Goal: Information Seeking & Learning: Learn about a topic

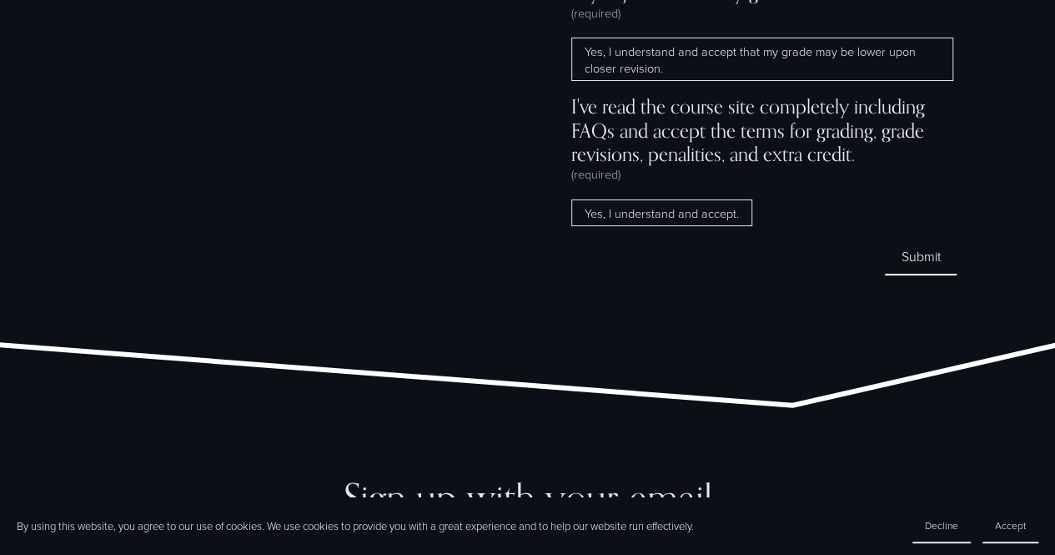
scroll to position [12647, 0]
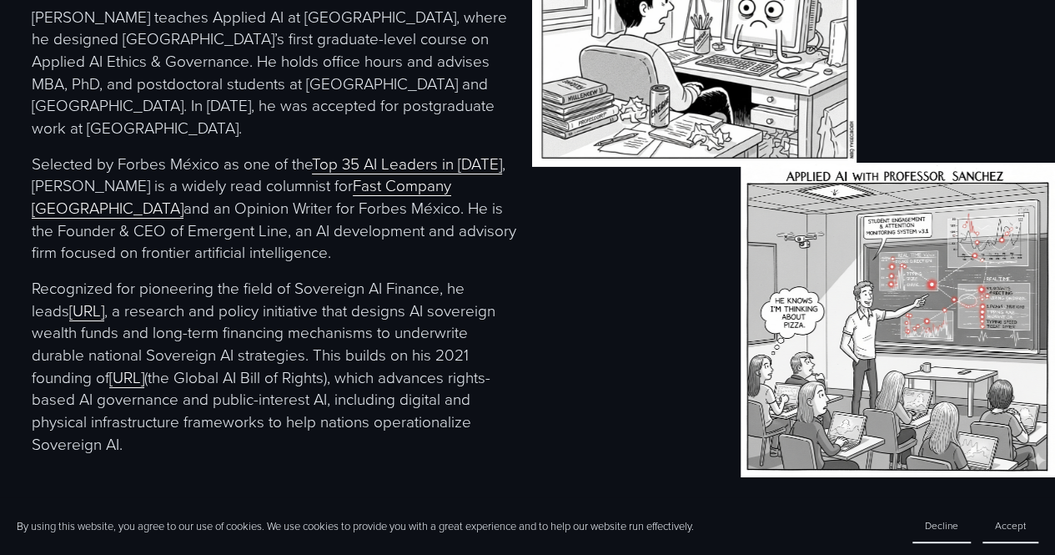
scroll to position [3065, 0]
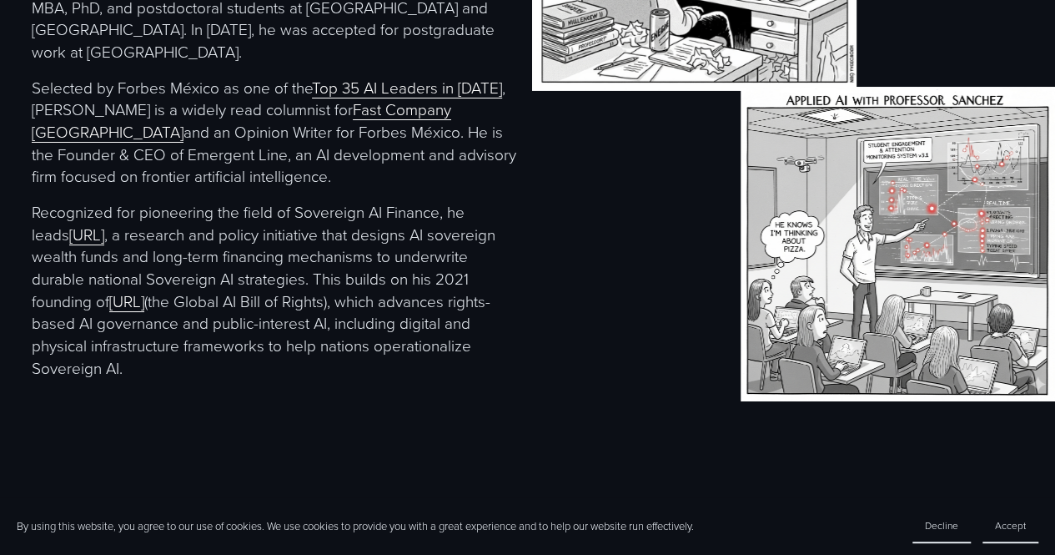
click at [619, 371] on div "[PERSON_NAME] [PERSON_NAME] teaches Applied AI at [GEOGRAPHIC_DATA], where he d…" at bounding box center [527, 95] width 1055 height 698
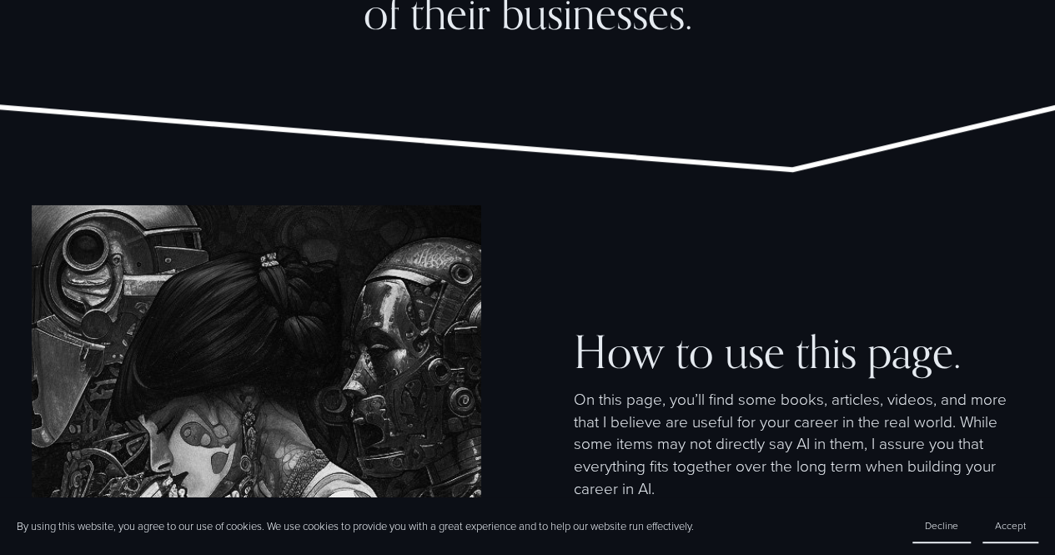
scroll to position [1689, 0]
